Goal: Task Accomplishment & Management: Use online tool/utility

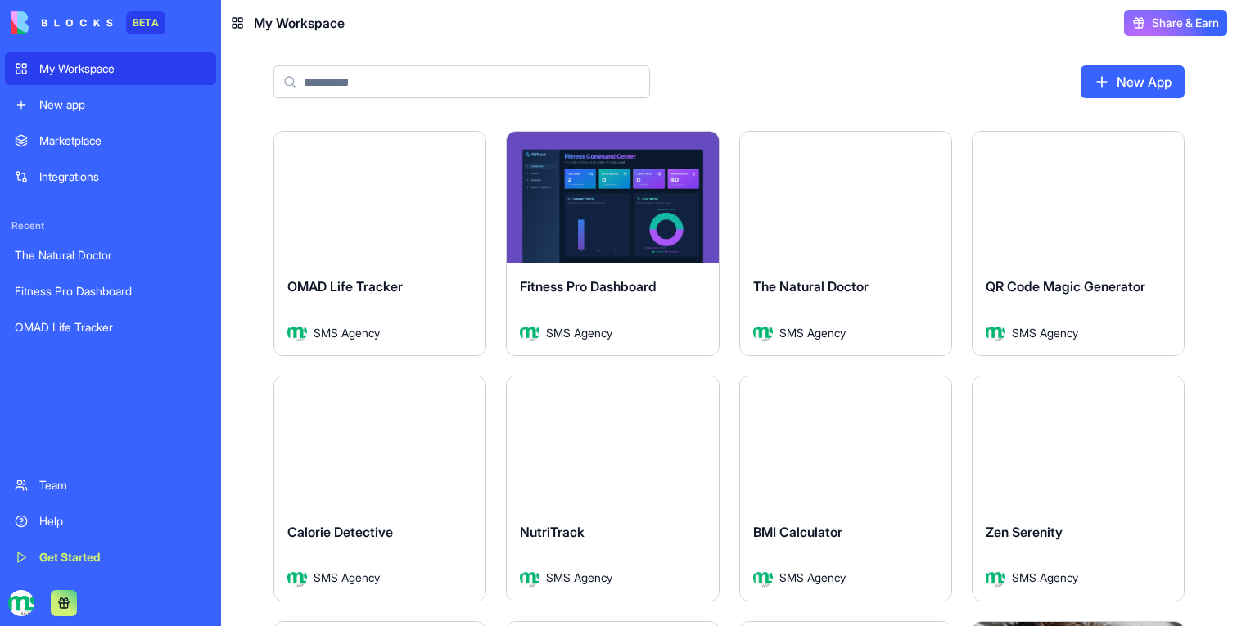
click at [361, 451] on button "Launch" at bounding box center [380, 443] width 123 height 33
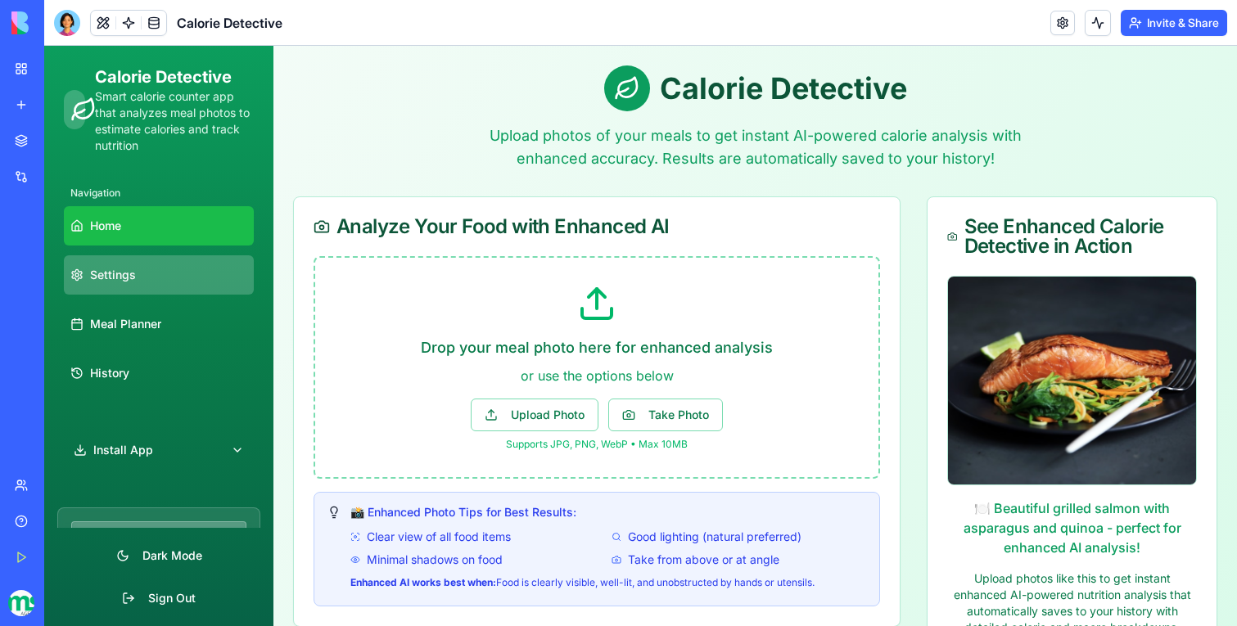
click at [175, 281] on link "Settings" at bounding box center [159, 274] width 190 height 39
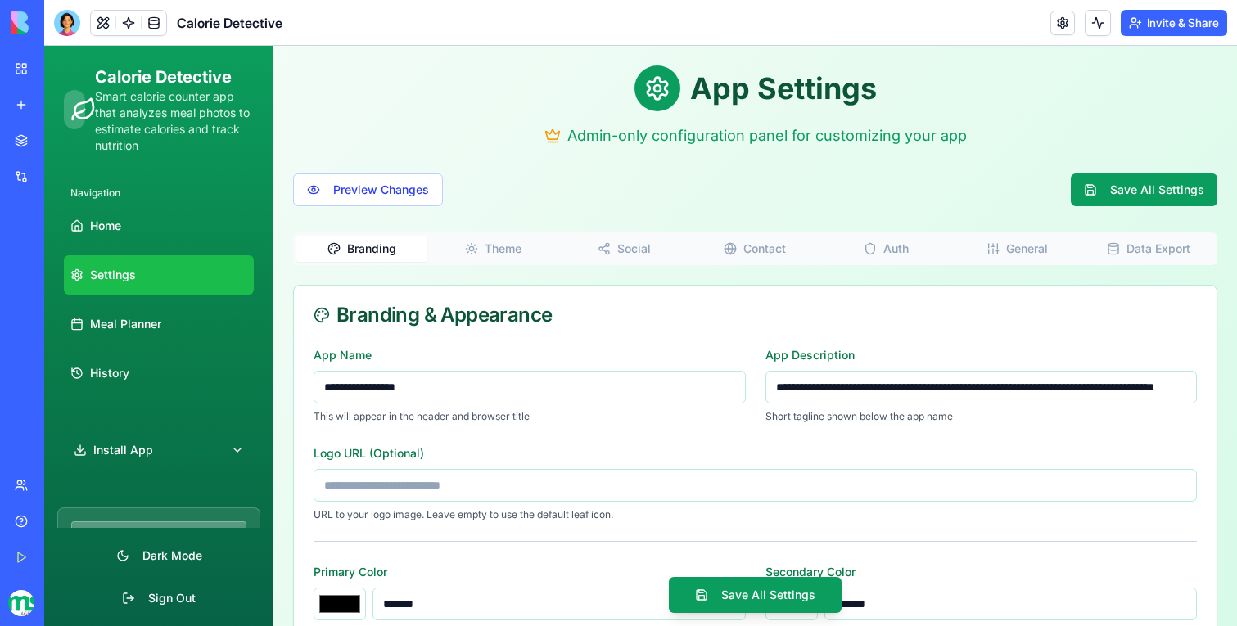
click at [472, 243] on icon "button" at bounding box center [472, 243] width 0 height 1
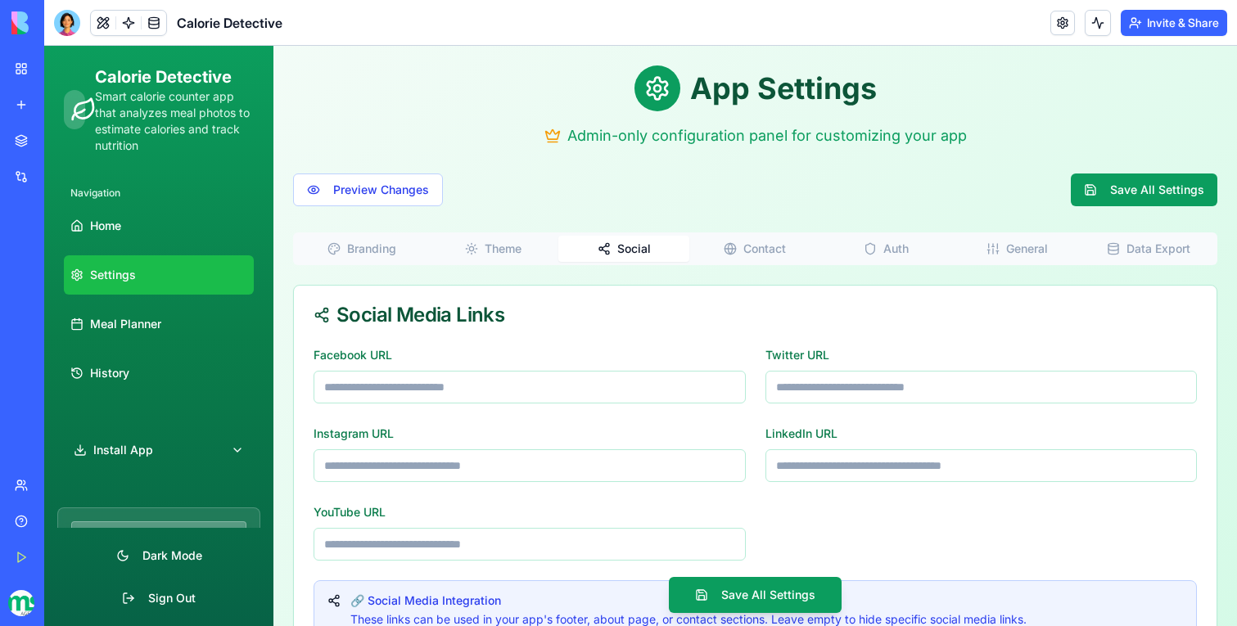
click at [643, 253] on span "Social" at bounding box center [634, 249] width 34 height 16
click at [780, 246] on span "Contact" at bounding box center [765, 249] width 43 height 16
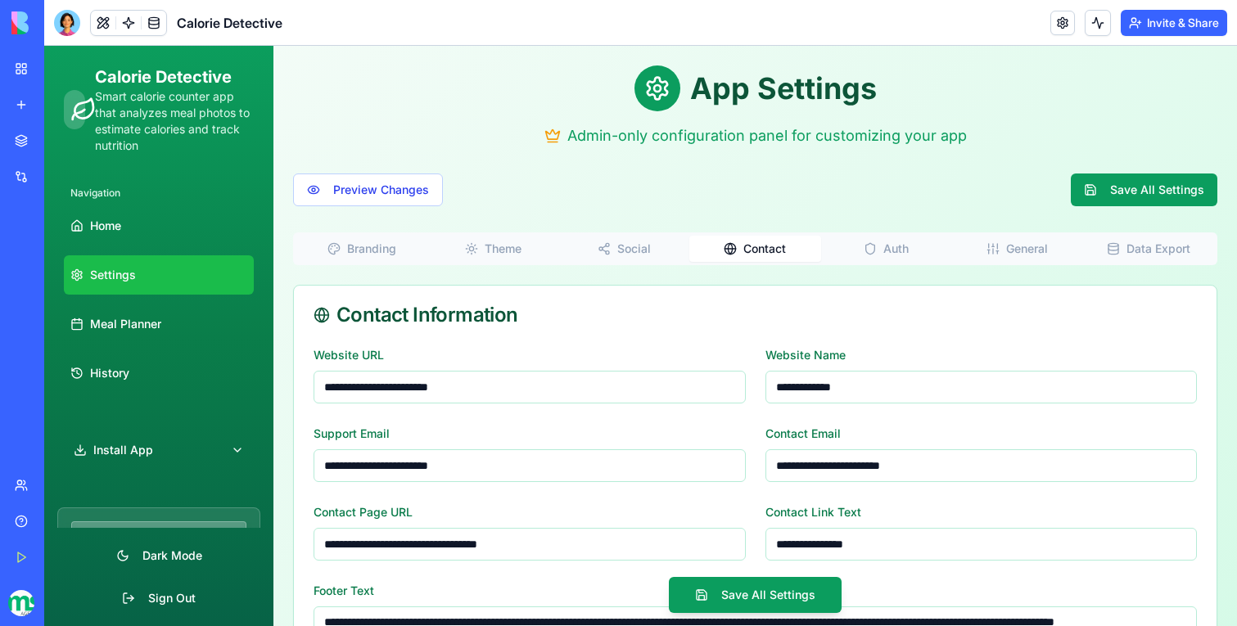
click at [880, 239] on button "Auth" at bounding box center [886, 249] width 131 height 26
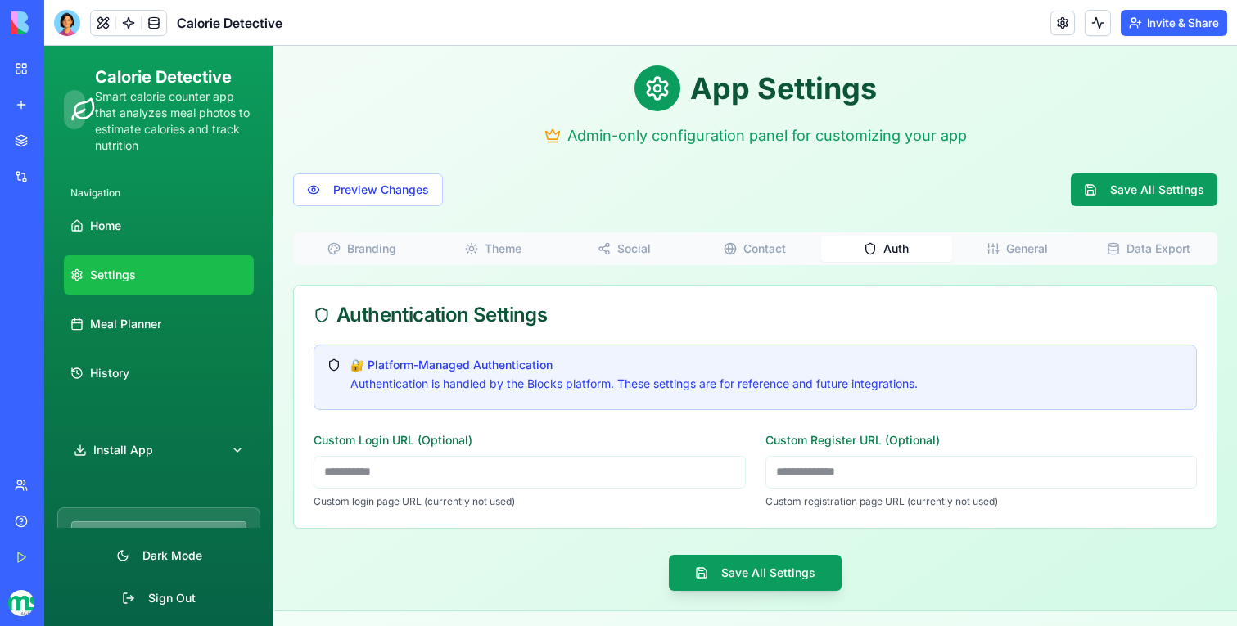
click at [1033, 263] on div "Branding Theme Social Contact Auth General Data Export" at bounding box center [755, 249] width 924 height 33
click at [1102, 263] on div "Branding Theme Social Contact Auth General Data Export" at bounding box center [755, 249] width 924 height 33
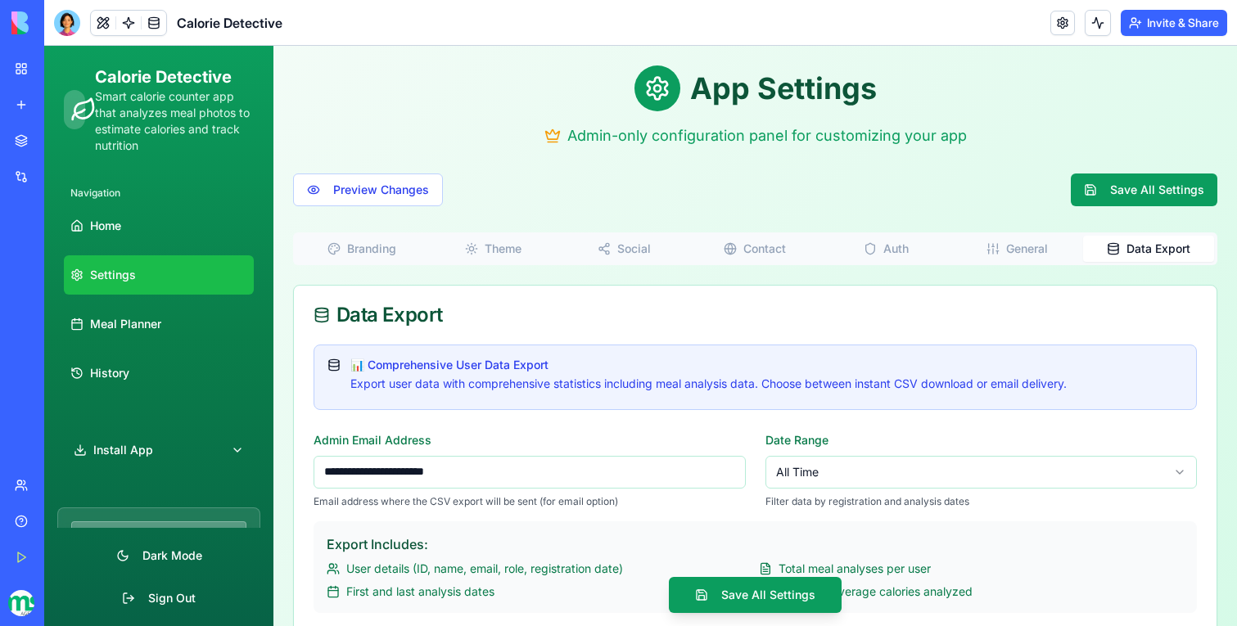
click at [1110, 250] on icon "button" at bounding box center [1114, 250] width 10 height 2
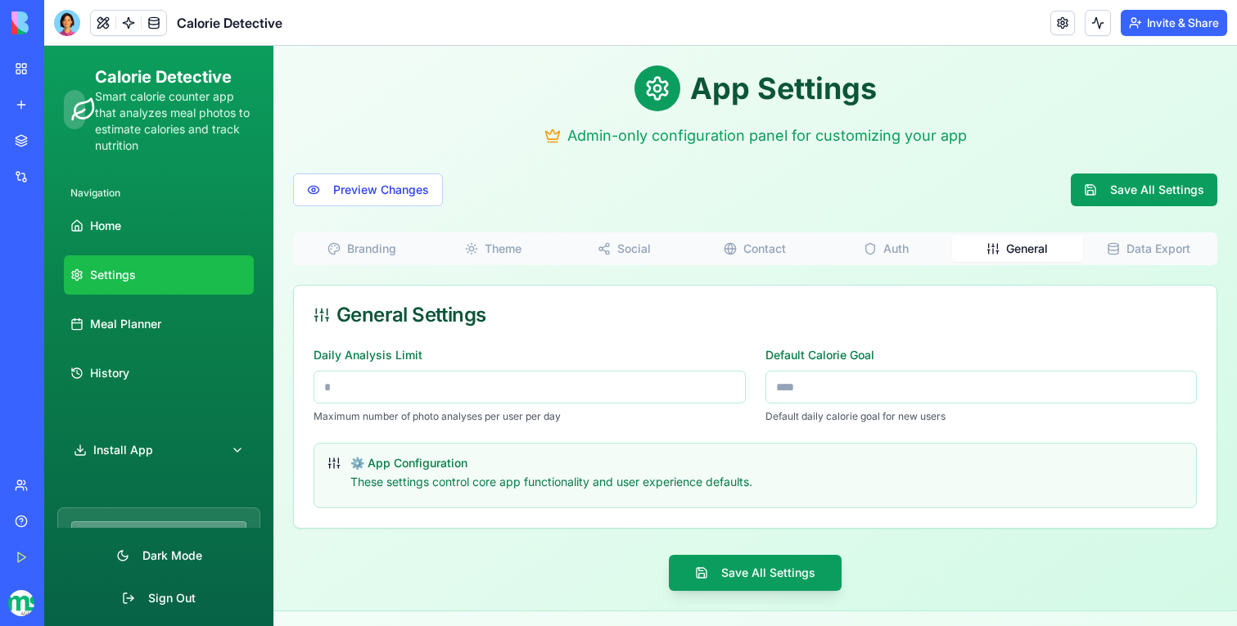
click at [1033, 250] on span "General" at bounding box center [1027, 249] width 42 height 16
click at [122, 323] on span "Meal Planner" at bounding box center [125, 324] width 71 height 16
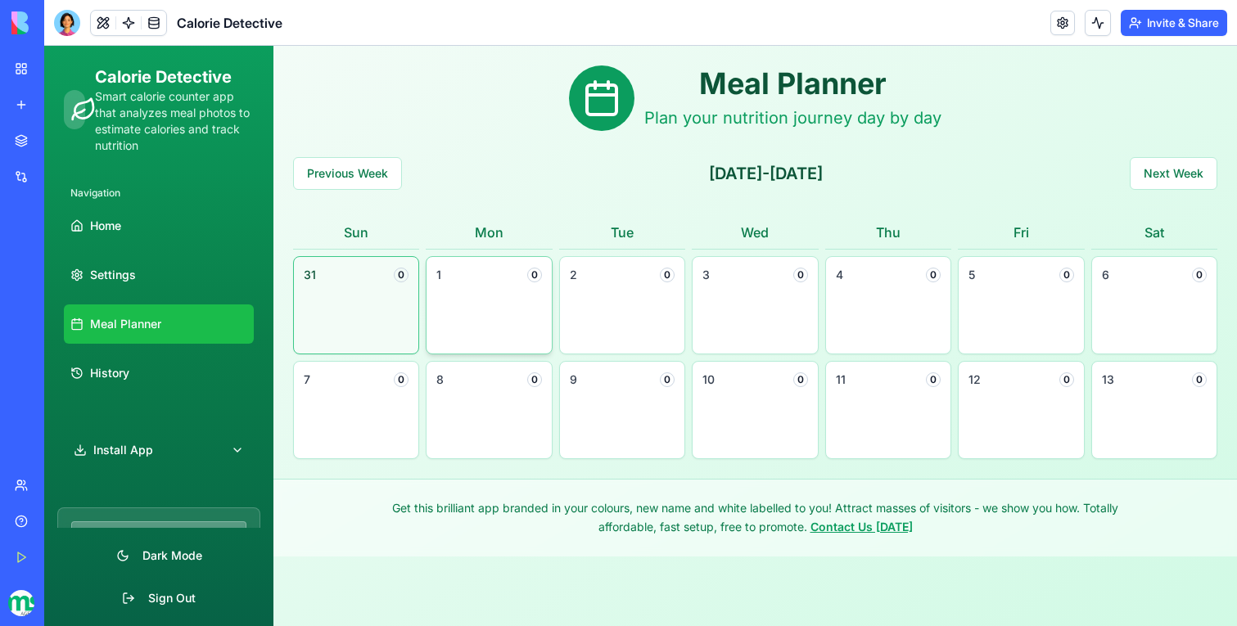
click at [495, 301] on div "1 0" at bounding box center [489, 305] width 126 height 98
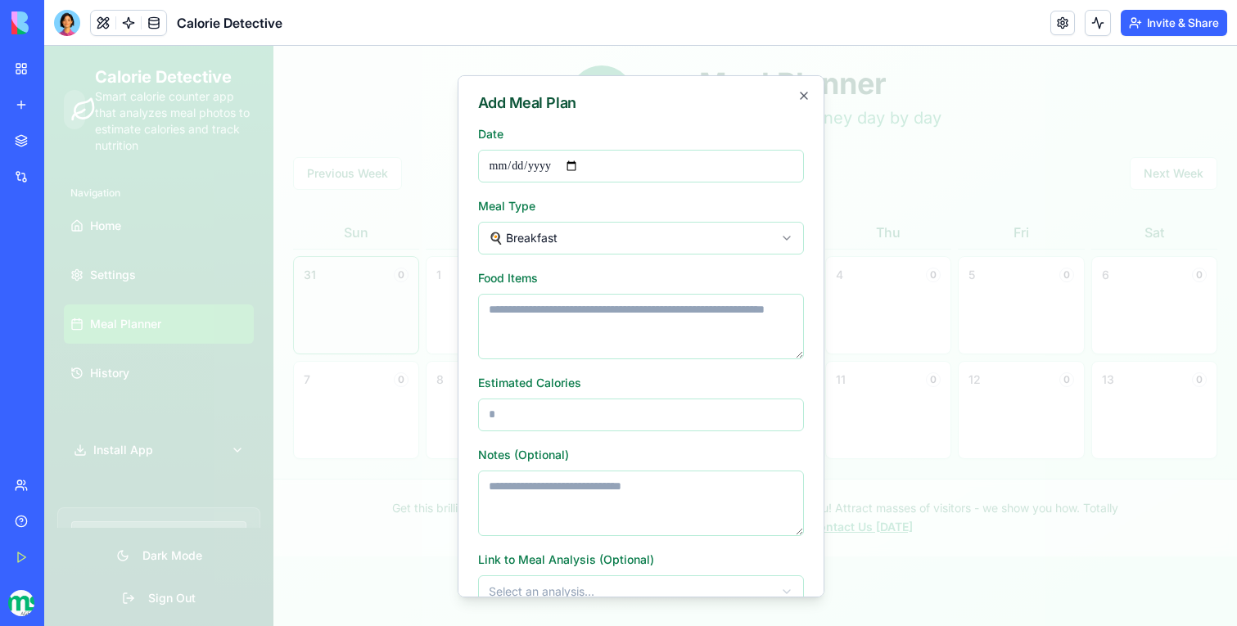
click at [403, 279] on div at bounding box center [640, 336] width 1193 height 581
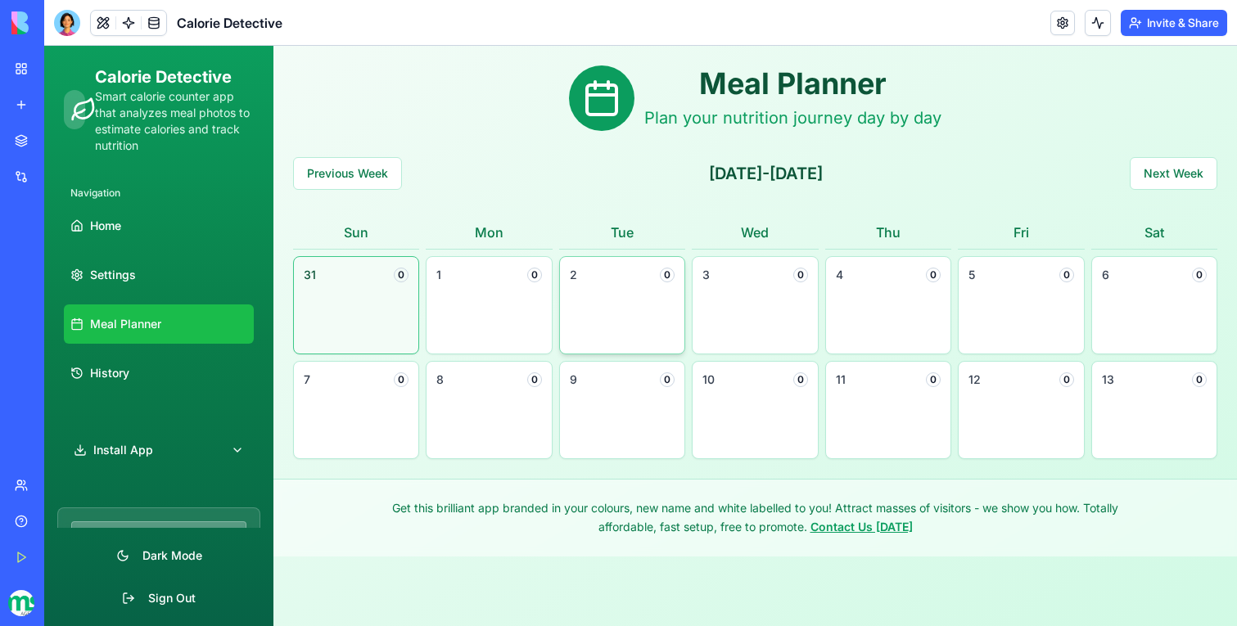
click at [661, 290] on div "2 0" at bounding box center [622, 278] width 124 height 43
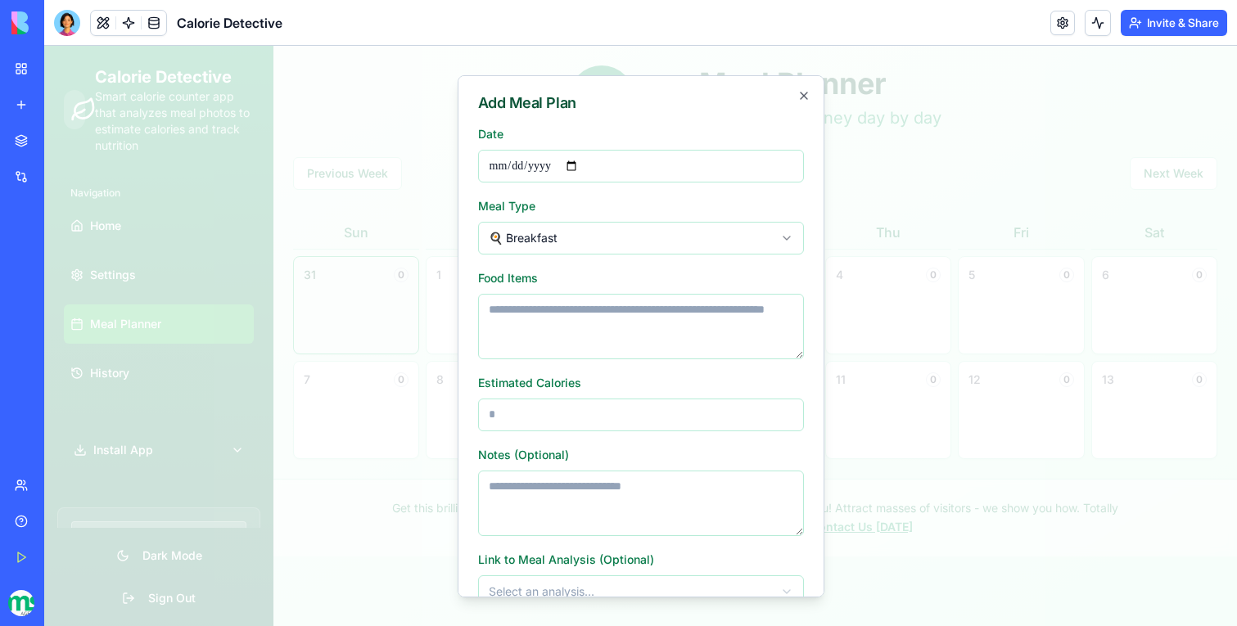
click at [399, 223] on div at bounding box center [640, 336] width 1193 height 581
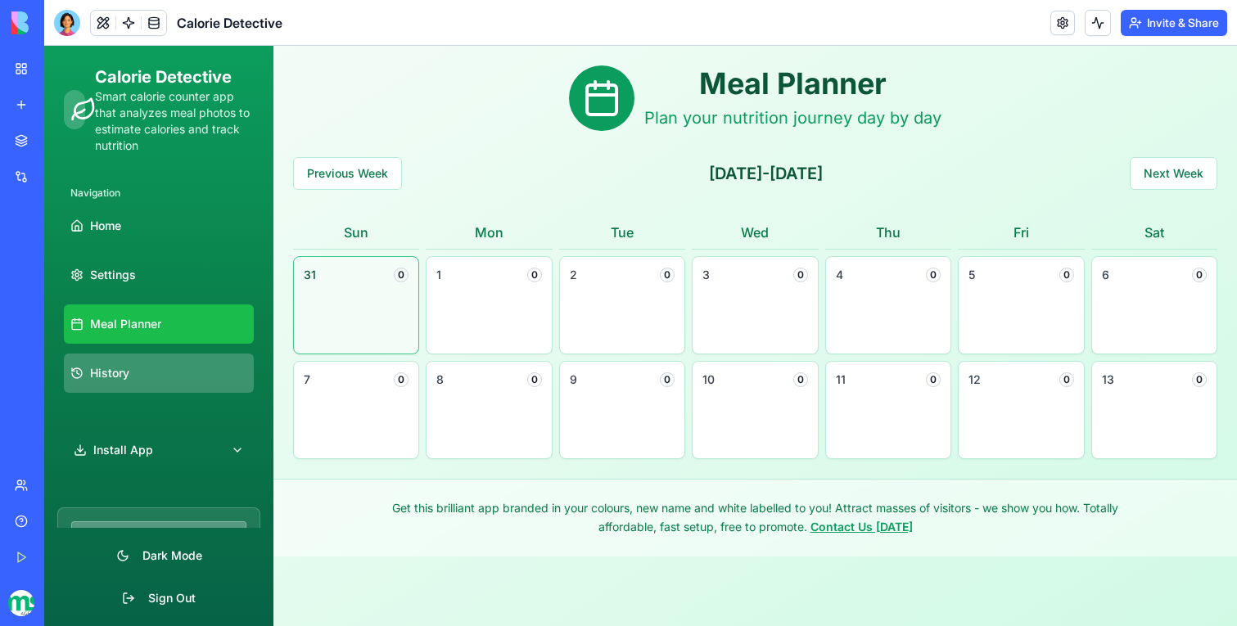
click at [159, 365] on link "History" at bounding box center [159, 373] width 190 height 39
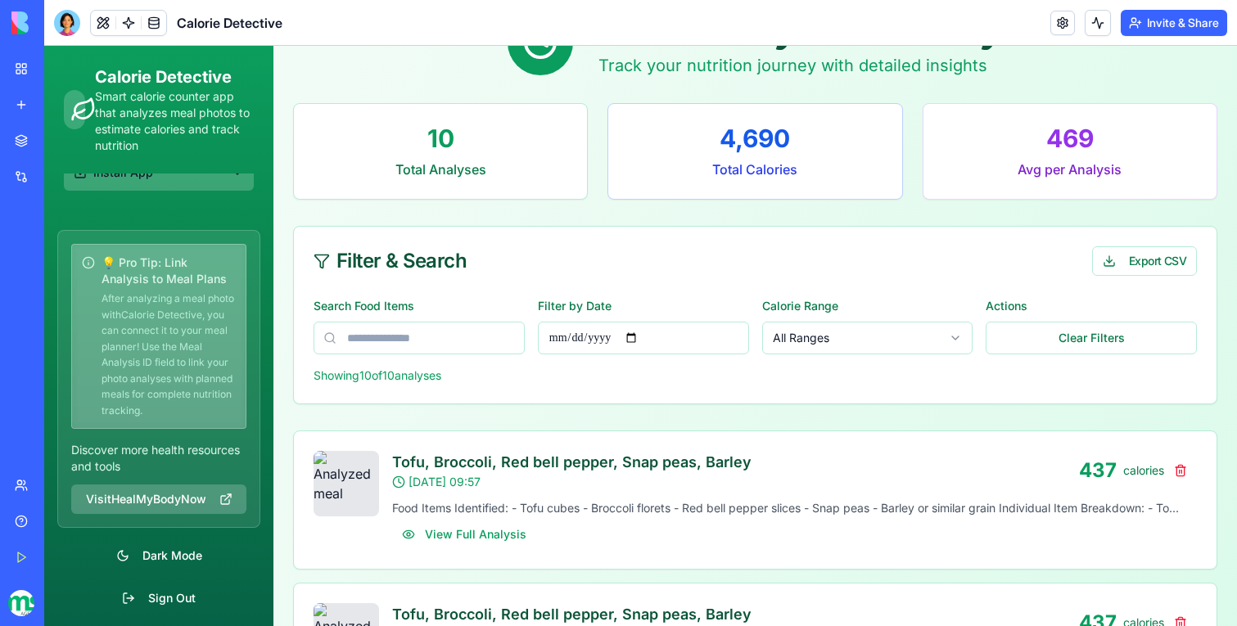
scroll to position [62, 0]
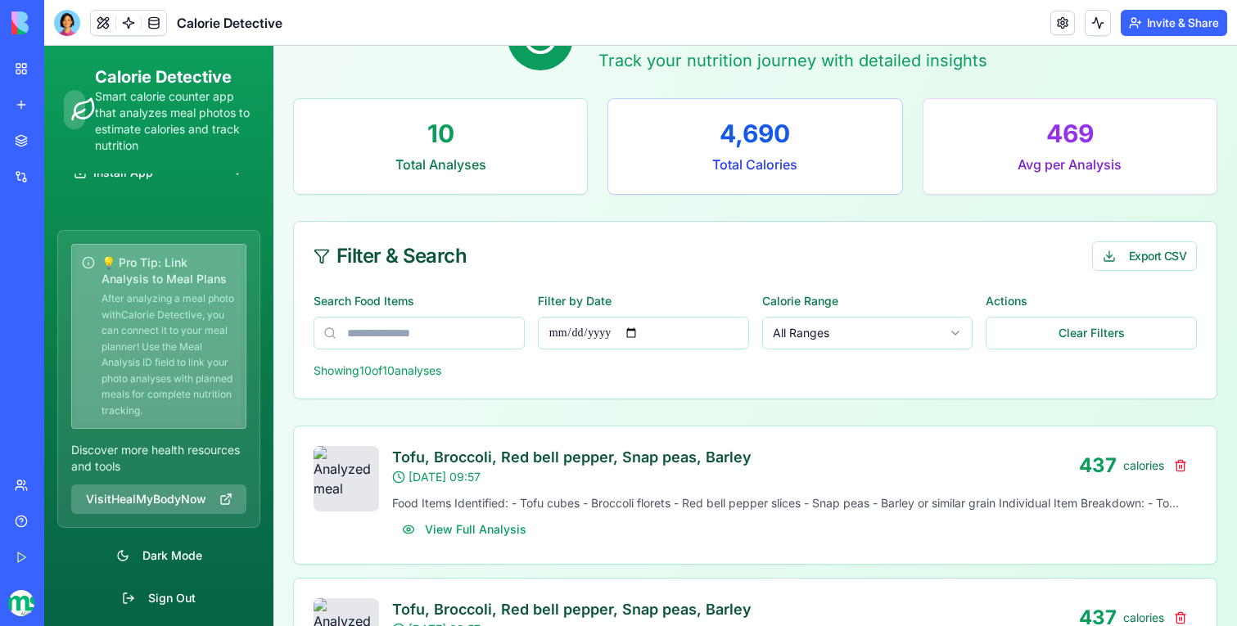
click at [1150, 28] on button "Invite & Share" at bounding box center [1174, 23] width 106 height 26
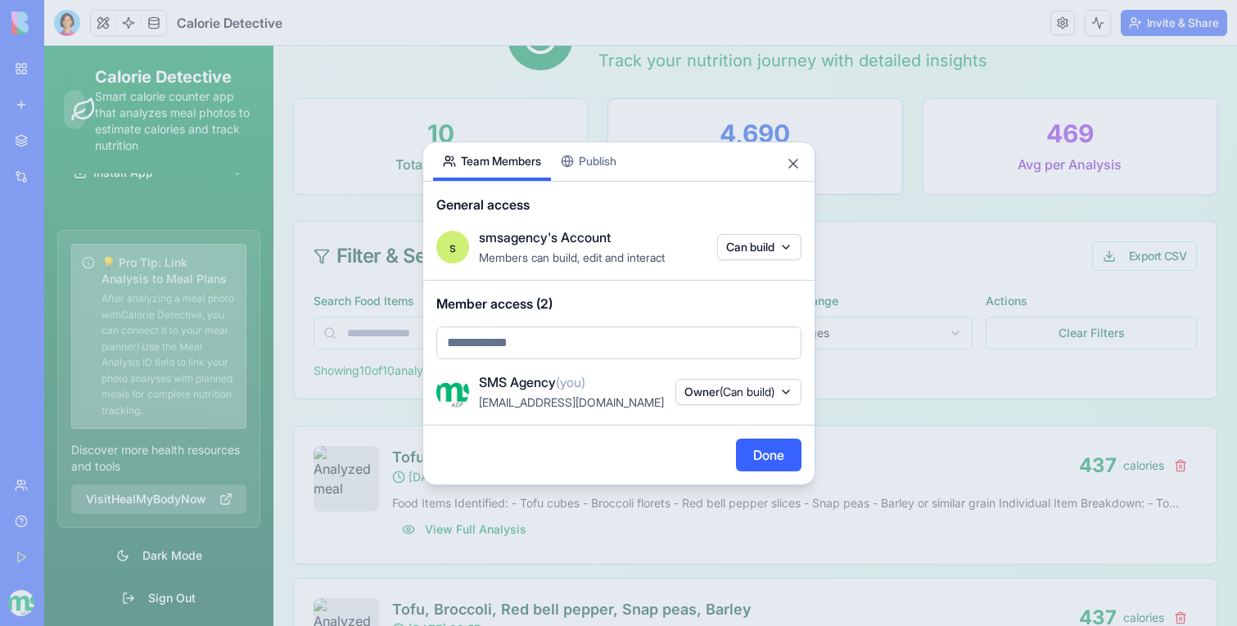
click at [624, 164] on div "Share App Team Members Publish General access s smsagency's Account Members can…" at bounding box center [619, 314] width 393 height 344
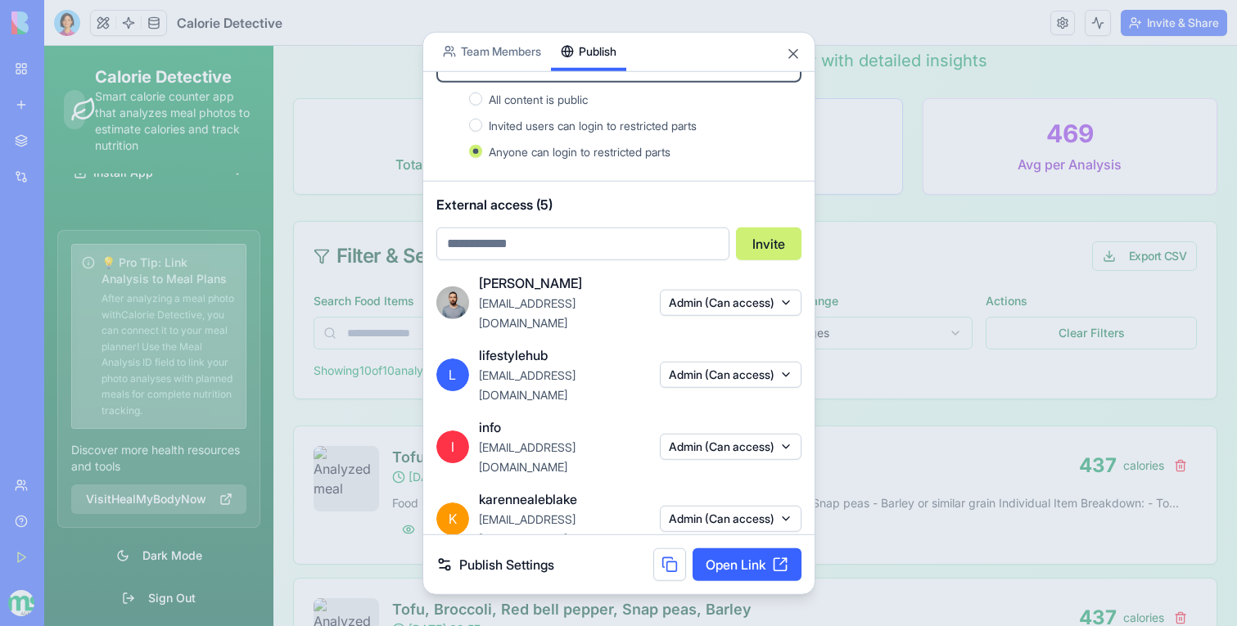
scroll to position [165, 0]
click at [913, 377] on div at bounding box center [618, 313] width 1237 height 626
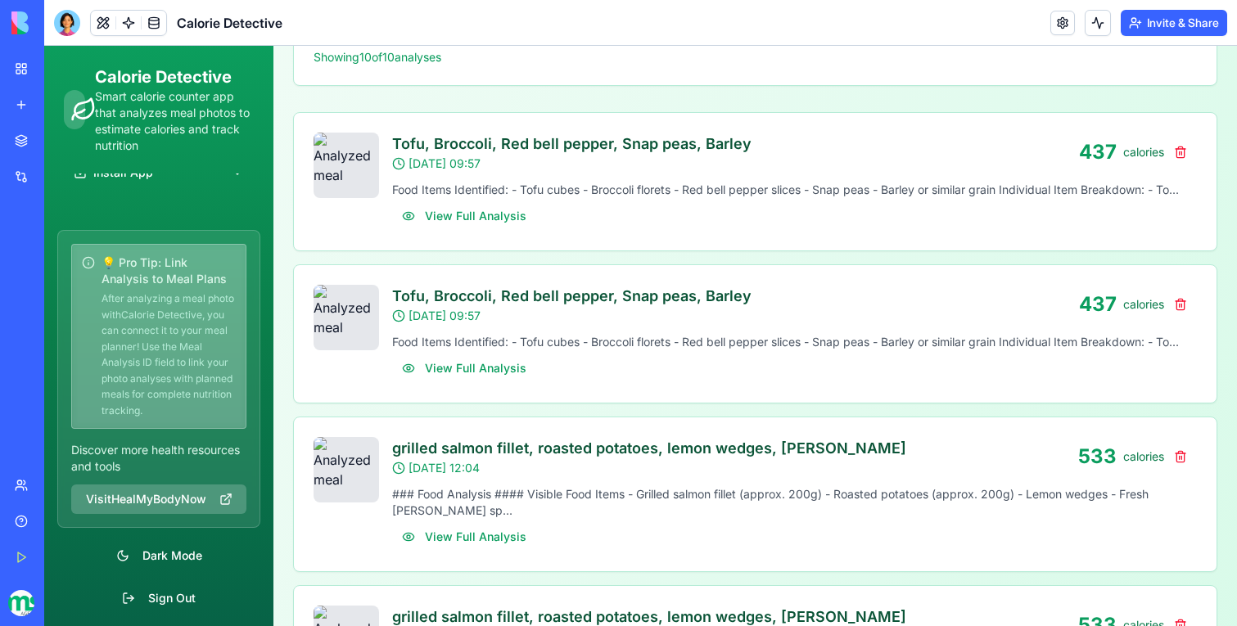
scroll to position [472, 0]
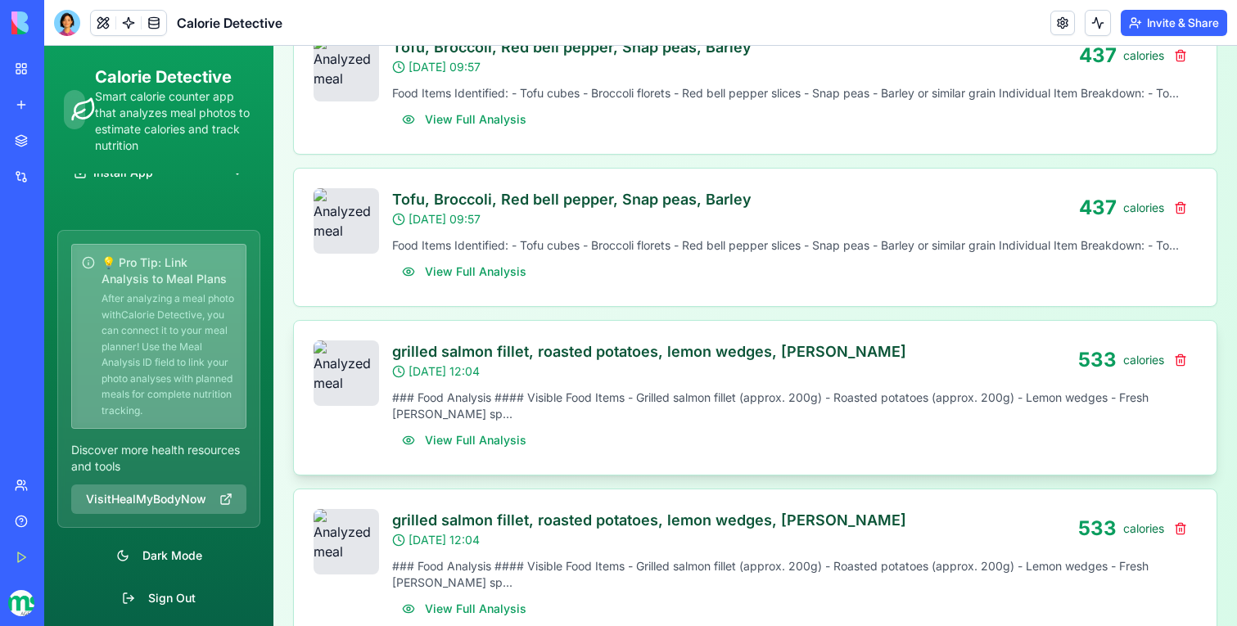
click at [594, 351] on h3 "grilled salmon fillet, roasted potatoes, lemon wedges, [PERSON_NAME]" at bounding box center [735, 352] width 686 height 23
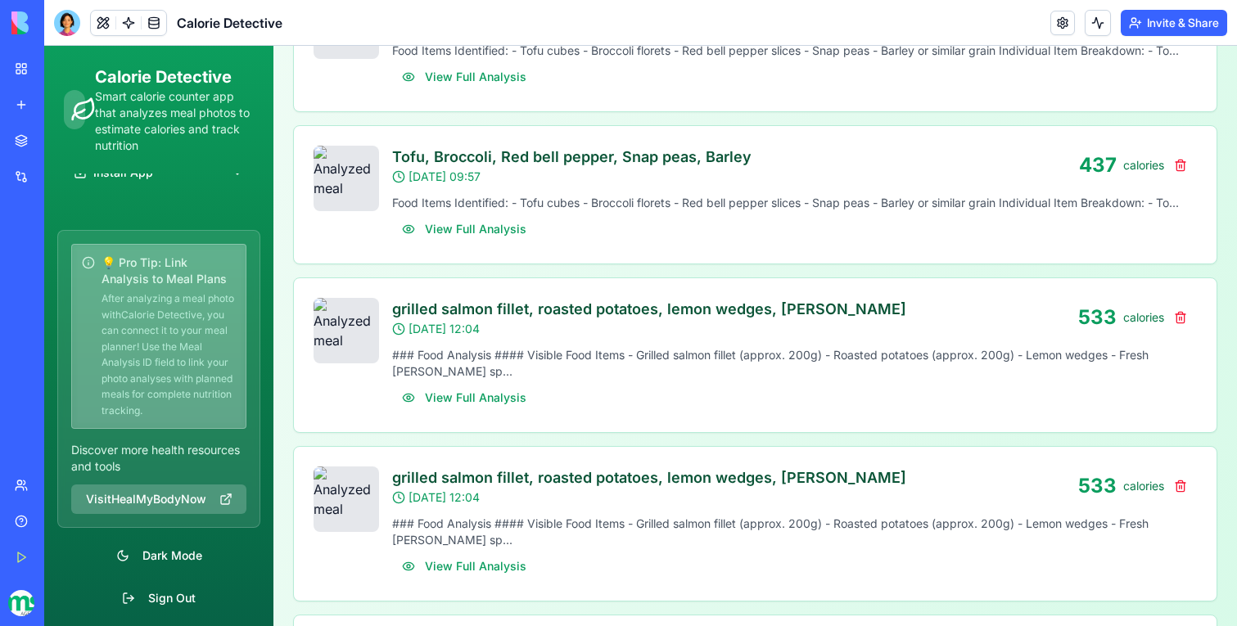
scroll to position [0, 0]
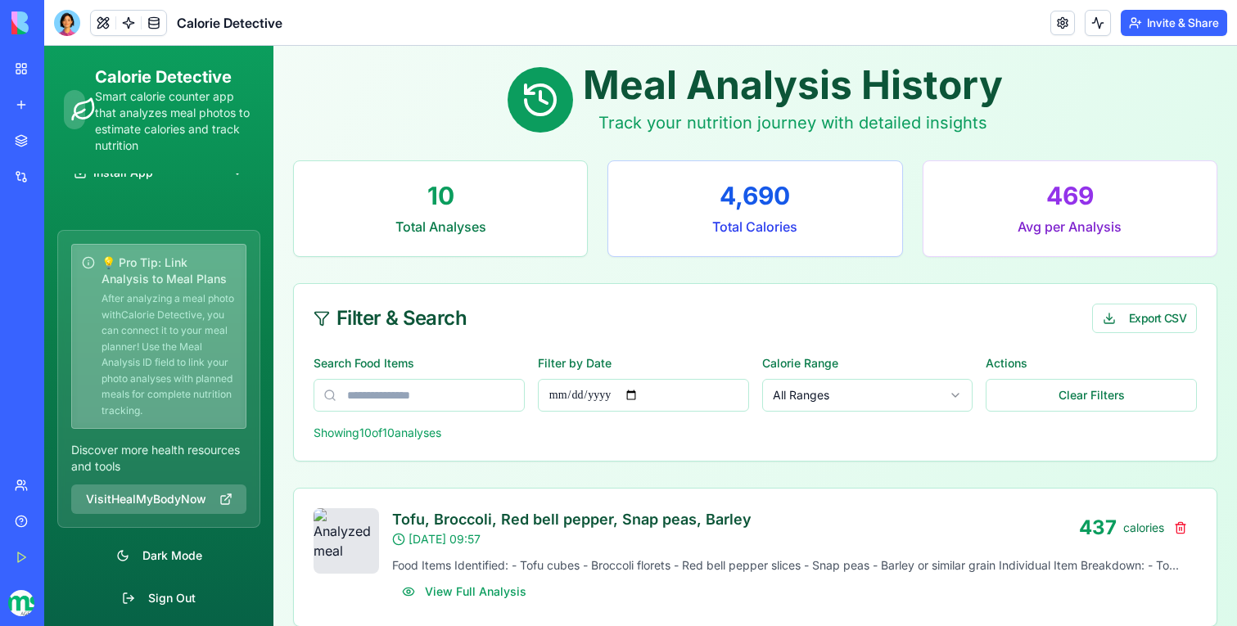
click at [1179, 19] on button "Invite & Share" at bounding box center [1174, 23] width 106 height 26
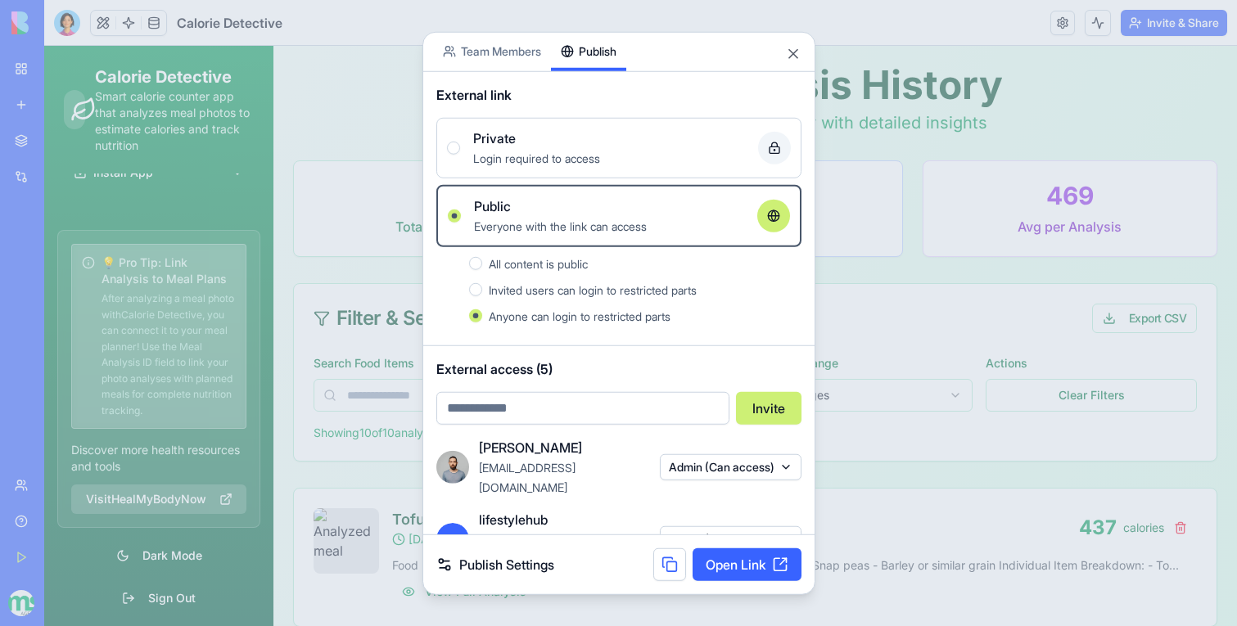
click at [734, 566] on link "Open Link" at bounding box center [747, 565] width 109 height 33
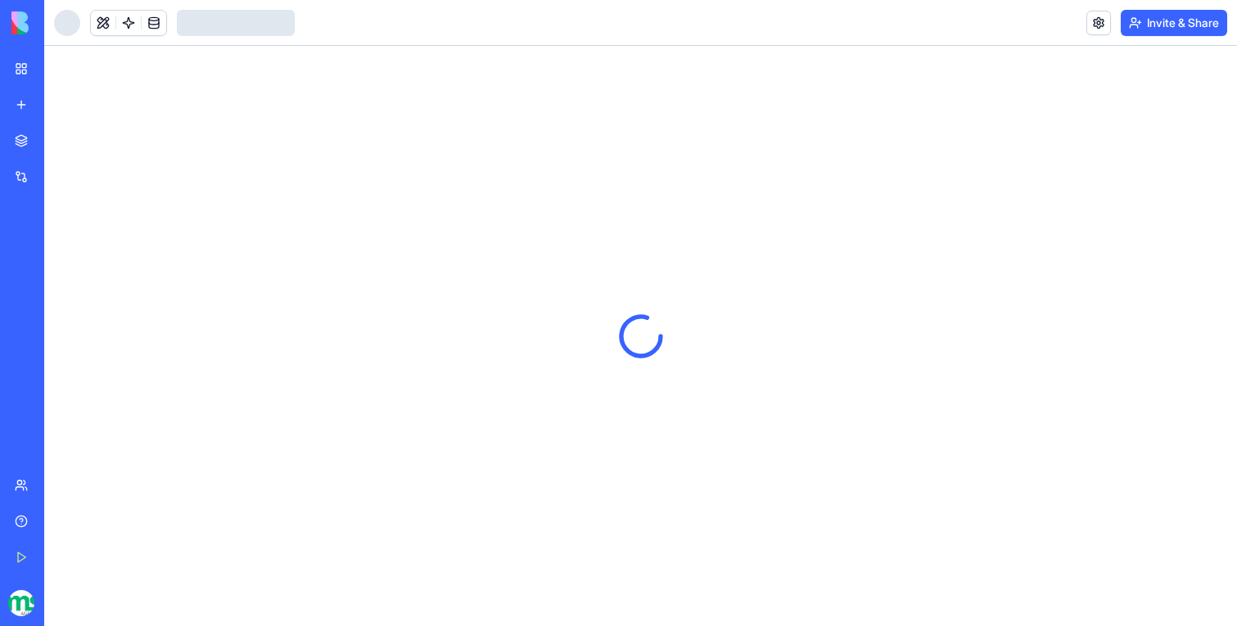
click at [1219, 23] on button "Invite & Share" at bounding box center [1174, 23] width 106 height 26
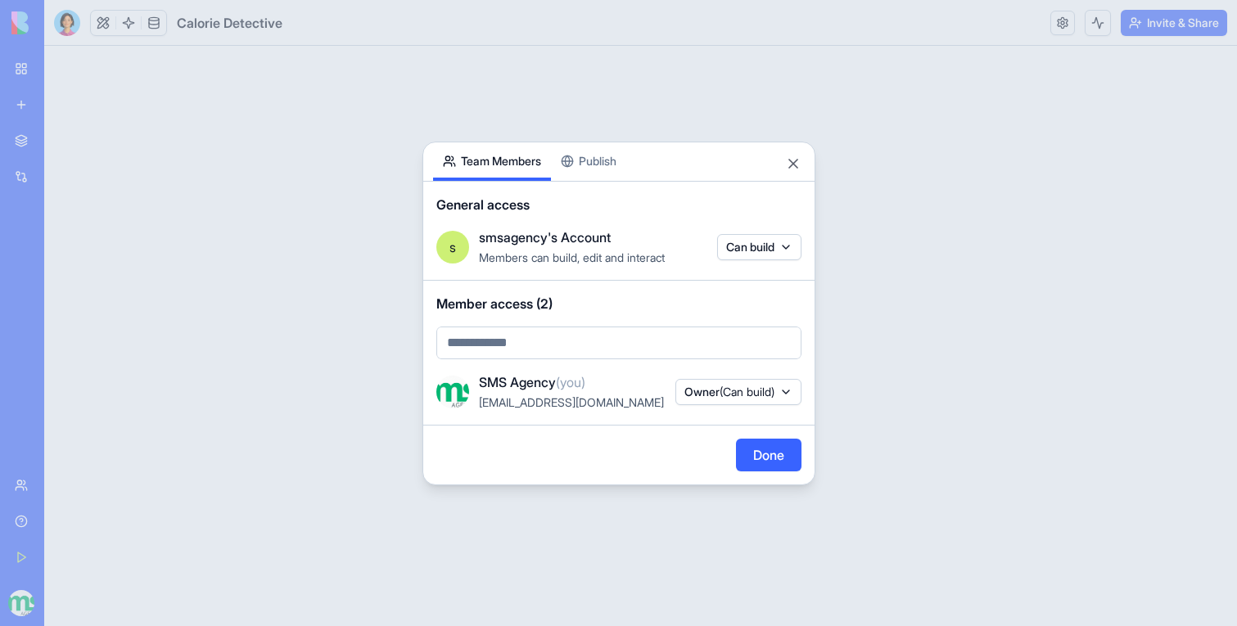
click at [612, 184] on div "General access s smsagency's Account Members can build, edit and interact Can b…" at bounding box center [618, 231] width 391 height 99
click at [594, 152] on div "Share App Team Members Publish General access s smsagency's Account Members can…" at bounding box center [619, 314] width 393 height 344
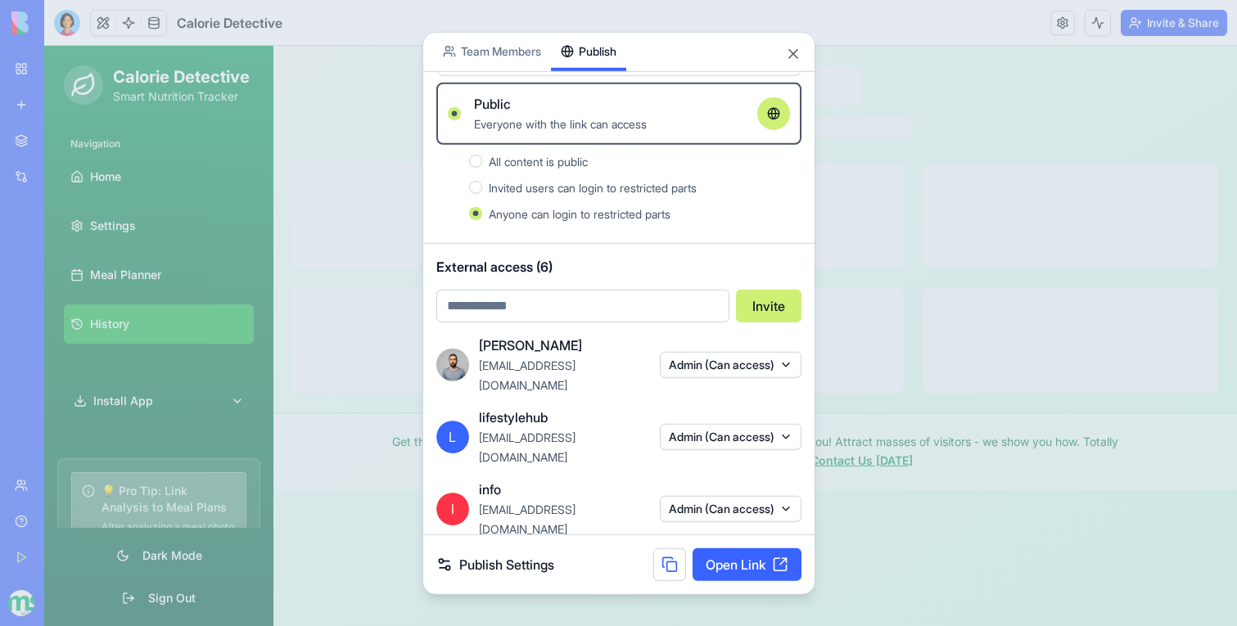
scroll to position [217, 0]
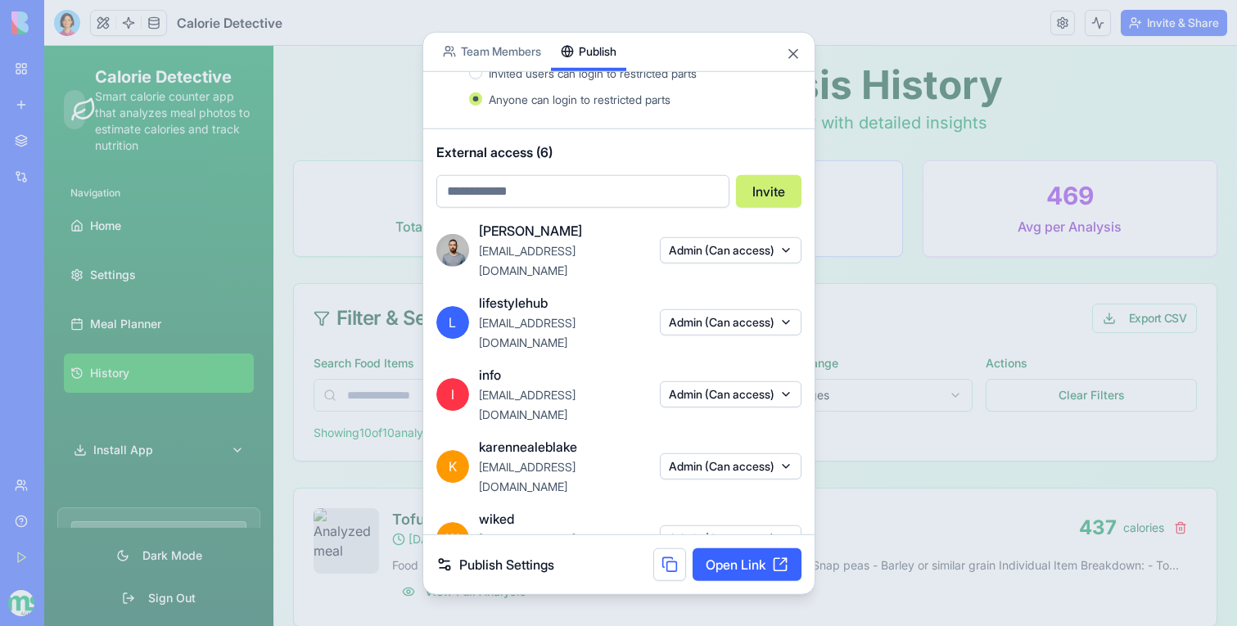
click at [962, 380] on div at bounding box center [618, 313] width 1237 height 626
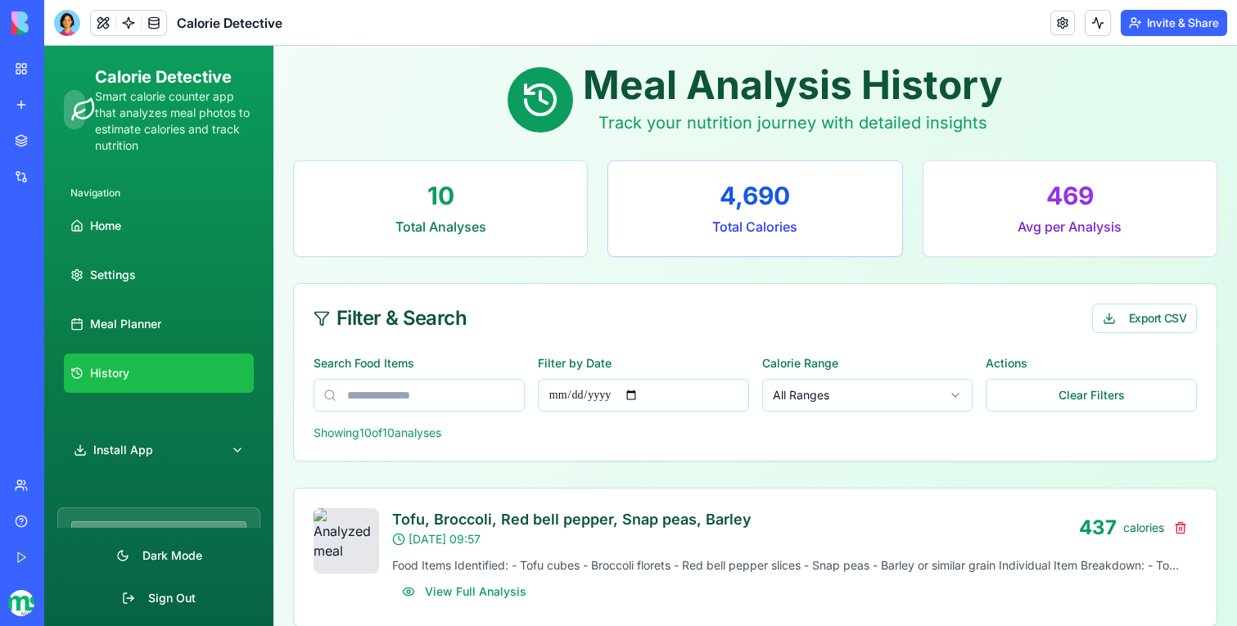
click at [1173, 25] on button "Invite & Share" at bounding box center [1174, 23] width 106 height 26
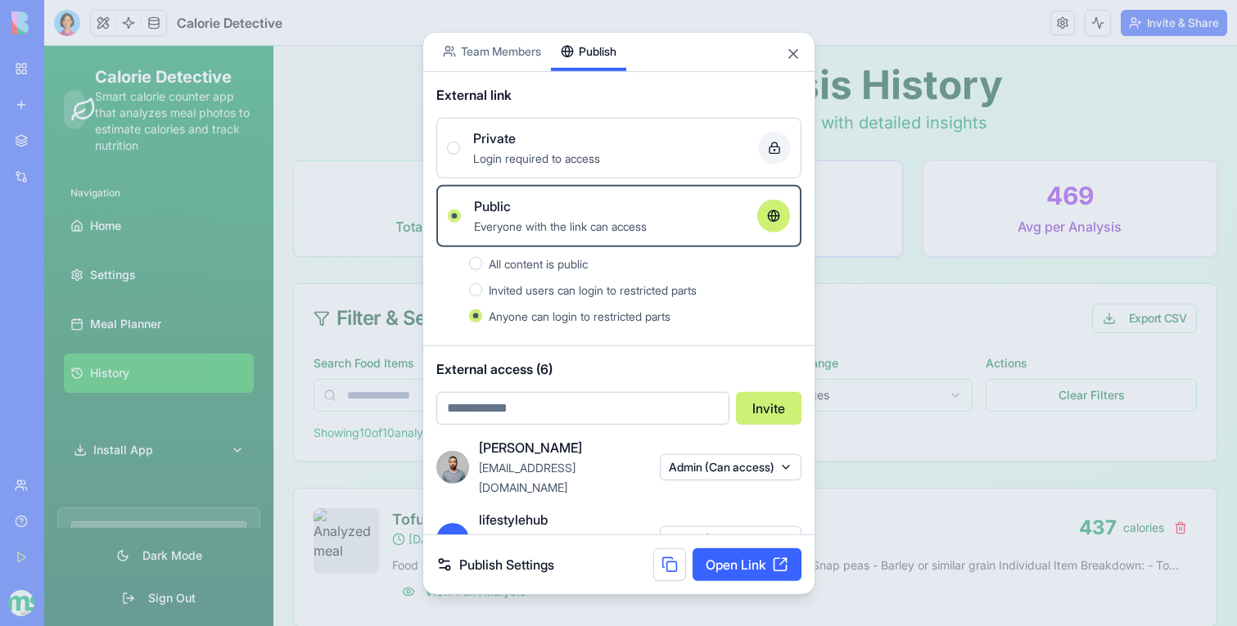
click at [663, 558] on button at bounding box center [669, 565] width 33 height 33
click at [730, 556] on link "Open Link" at bounding box center [747, 565] width 109 height 33
click at [737, 575] on link "Open Link" at bounding box center [747, 565] width 109 height 33
click at [721, 573] on link "Open Link" at bounding box center [747, 565] width 109 height 33
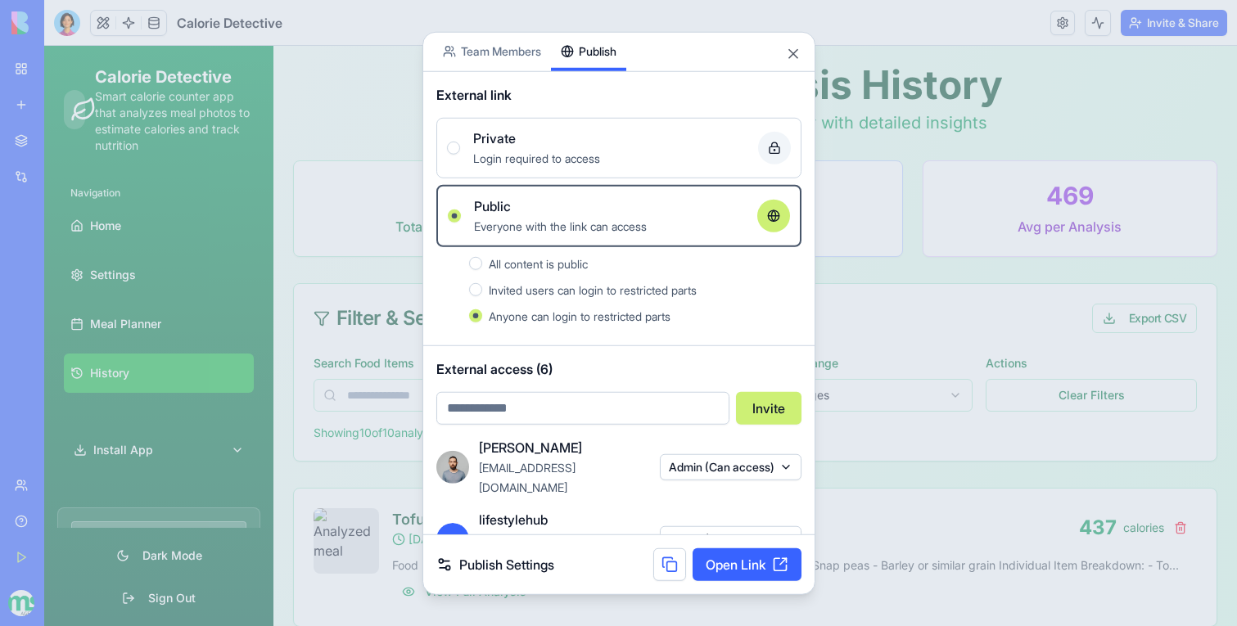
click at [323, 260] on div at bounding box center [618, 313] width 1237 height 626
